Goal: Information Seeking & Learning: Learn about a topic

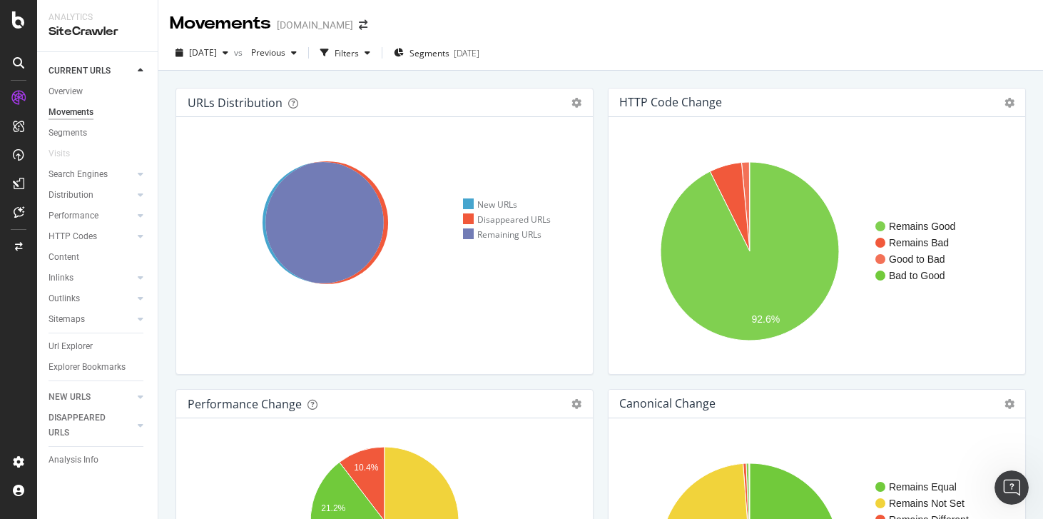
click at [73, 286] on div "Inlinks" at bounding box center [103, 278] width 109 height 21
click at [69, 281] on div "Inlinks" at bounding box center [61, 277] width 25 height 15
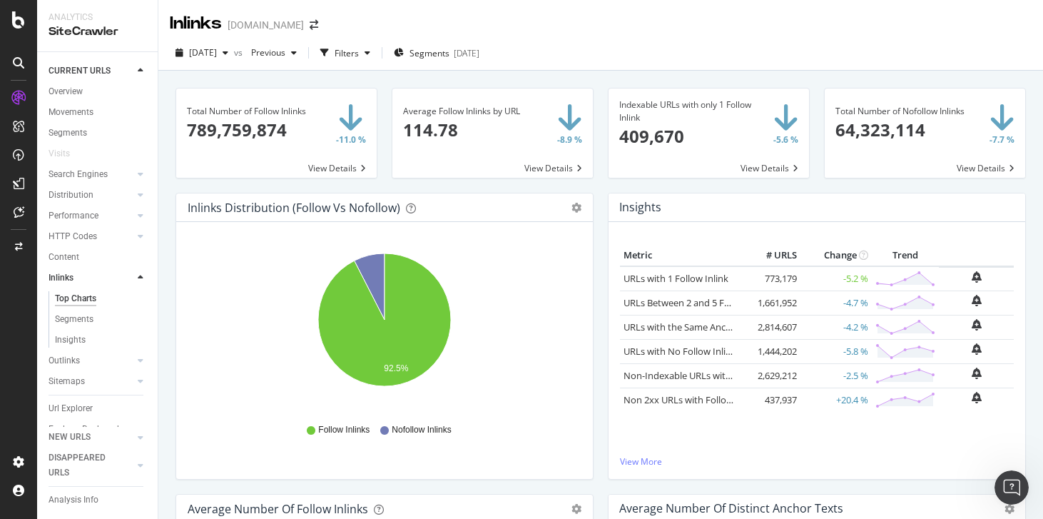
scroll to position [22, 0]
click at [90, 192] on div "Performance" at bounding box center [74, 193] width 50 height 15
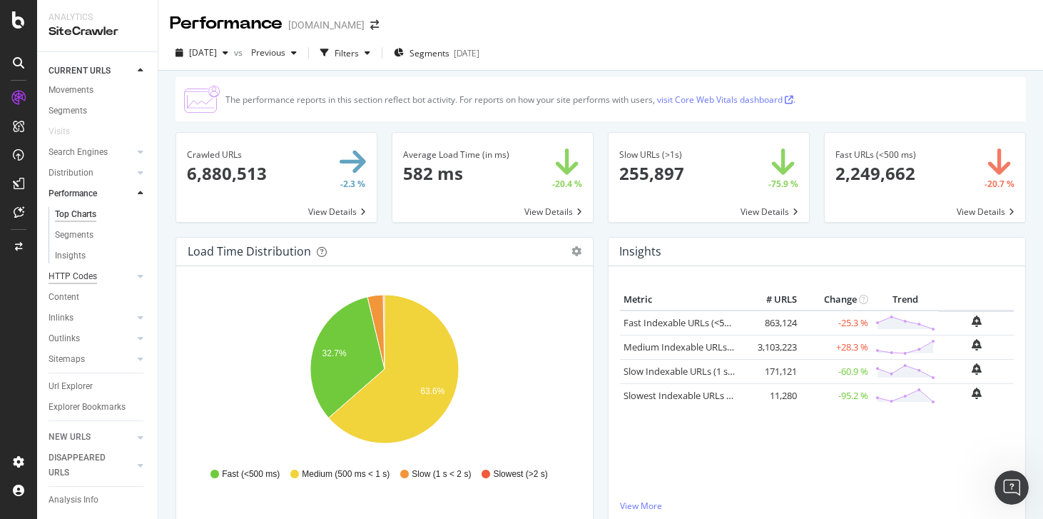
click at [83, 269] on div "HTTP Codes" at bounding box center [73, 276] width 49 height 15
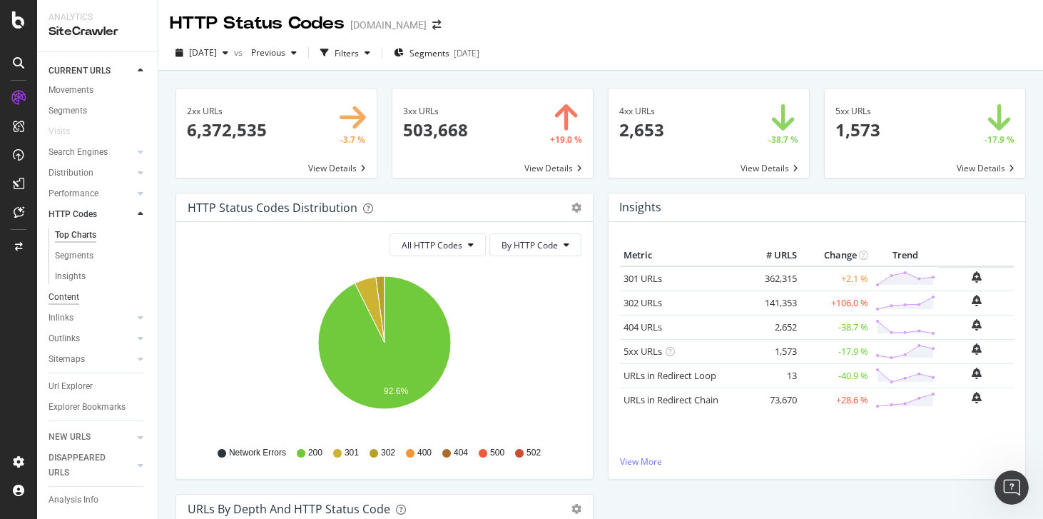
click at [63, 302] on div "Content" at bounding box center [64, 297] width 31 height 15
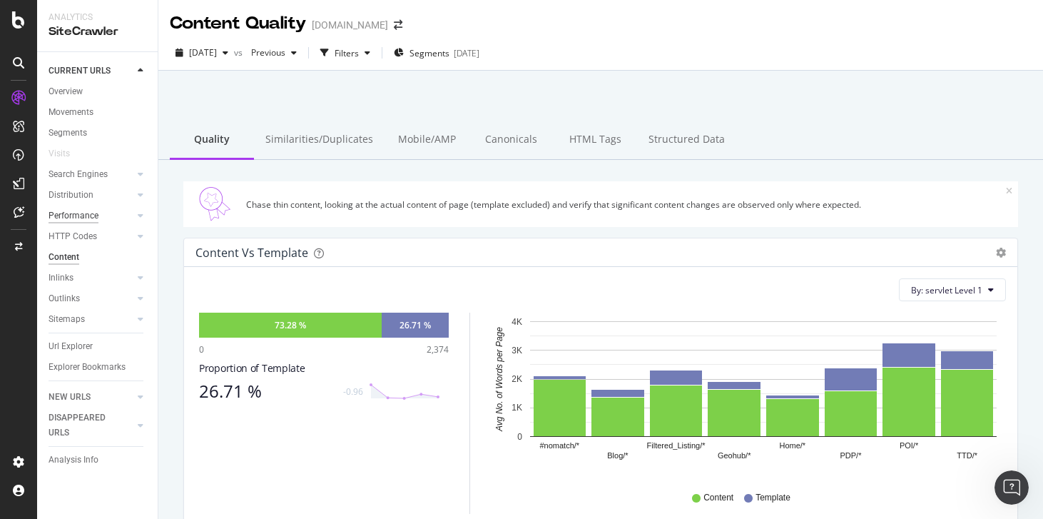
click at [88, 217] on div "Performance" at bounding box center [74, 215] width 50 height 15
